Goal: Task Accomplishment & Management: Manage account settings

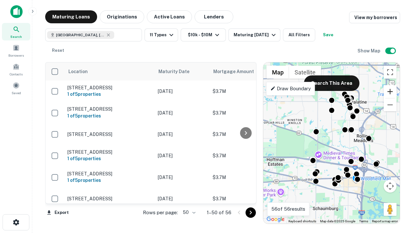
click at [391, 91] on button "Zoom in" at bounding box center [390, 91] width 13 height 13
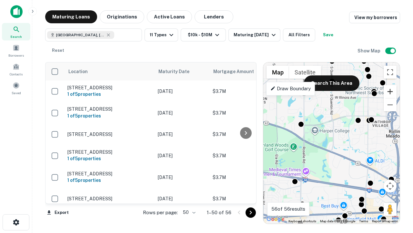
click at [391, 91] on button "Zoom in" at bounding box center [390, 91] width 13 height 13
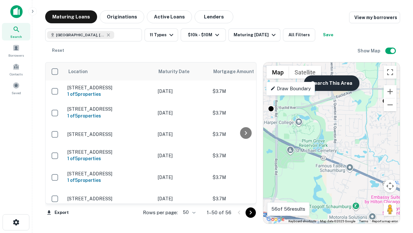
click at [332, 83] on button "Search This Area" at bounding box center [332, 83] width 56 height 16
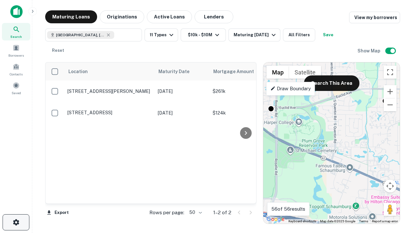
click at [16, 222] on icon "button" at bounding box center [16, 222] width 8 height 8
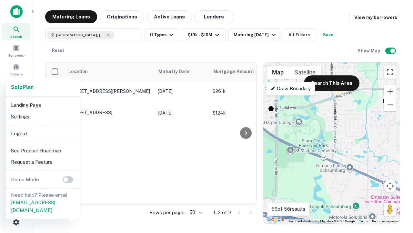
click at [43, 133] on li "Logout" at bounding box center [42, 134] width 69 height 12
